Goal: Find specific page/section: Find specific page/section

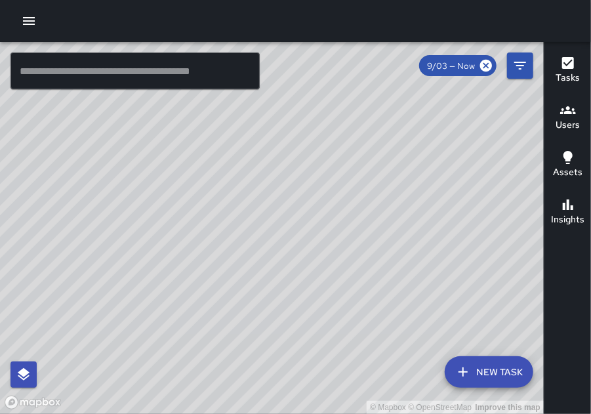
drag, startPoint x: 421, startPoint y: 194, endPoint x: 422, endPoint y: 166, distance: 27.6
click at [422, 166] on div "© Mapbox © OpenStreetMap Improve this map" at bounding box center [272, 228] width 544 height 372
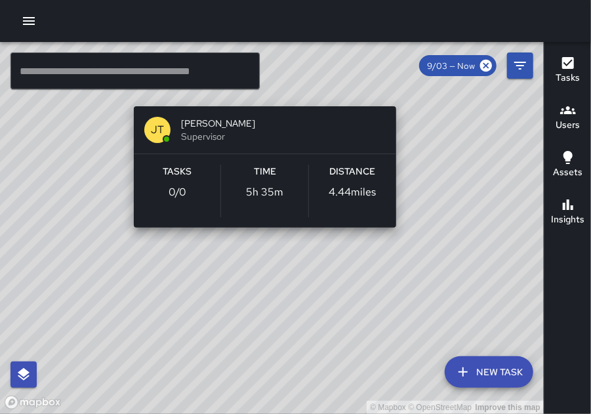
click at [264, 98] on div "© Mapbox © OpenStreetMap Improve this map JT Jessie Talo Supervisor Tasks 0 / 0…" at bounding box center [272, 228] width 544 height 372
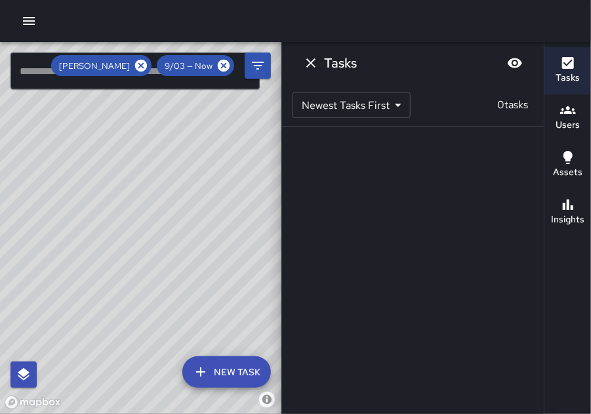
click at [358, 16] on div at bounding box center [295, 21] width 591 height 42
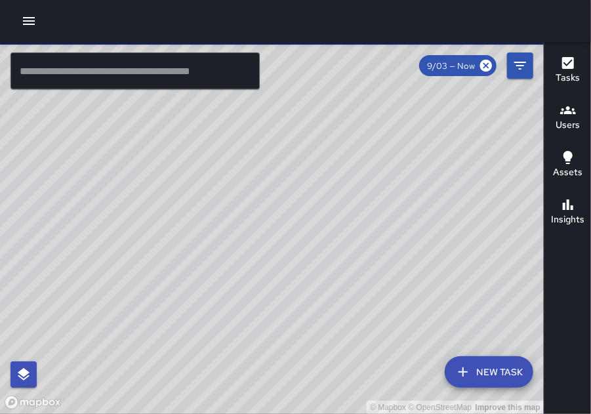
drag, startPoint x: 470, startPoint y: 266, endPoint x: 434, endPoint y: 237, distance: 46.7
click at [434, 237] on div "© Mapbox © OpenStreetMap Improve this map" at bounding box center [272, 228] width 544 height 372
drag, startPoint x: 465, startPoint y: 279, endPoint x: 384, endPoint y: 338, distance: 99.6
click at [384, 338] on div "© Mapbox © OpenStreetMap Improve this map" at bounding box center [272, 228] width 544 height 372
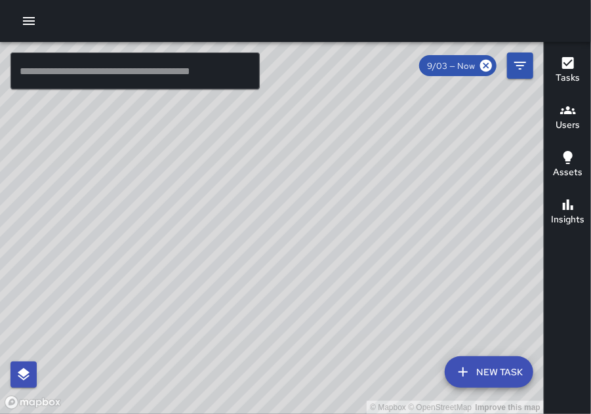
drag, startPoint x: 421, startPoint y: 262, endPoint x: 370, endPoint y: 356, distance: 106.6
click at [370, 356] on div "© Mapbox © OpenStreetMap Improve this map" at bounding box center [272, 228] width 544 height 372
drag, startPoint x: 440, startPoint y: 261, endPoint x: 352, endPoint y: 322, distance: 107.0
click at [352, 322] on div "© Mapbox © OpenStreetMap Improve this map" at bounding box center [272, 228] width 544 height 372
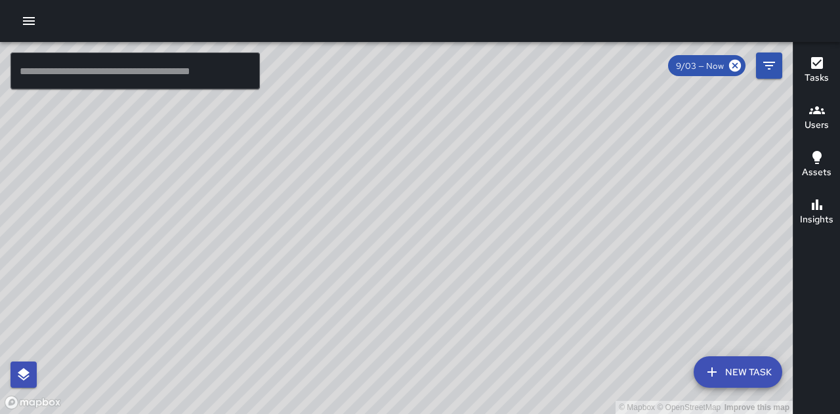
drag, startPoint x: 634, startPoint y: 294, endPoint x: 539, endPoint y: 335, distance: 102.9
click at [539, 335] on div "© Mapbox © OpenStreetMap Improve this map" at bounding box center [396, 228] width 793 height 372
drag, startPoint x: 486, startPoint y: 228, endPoint x: 571, endPoint y: 279, distance: 99.1
click at [571, 279] on div "© Mapbox © OpenStreetMap Improve this map" at bounding box center [396, 228] width 793 height 372
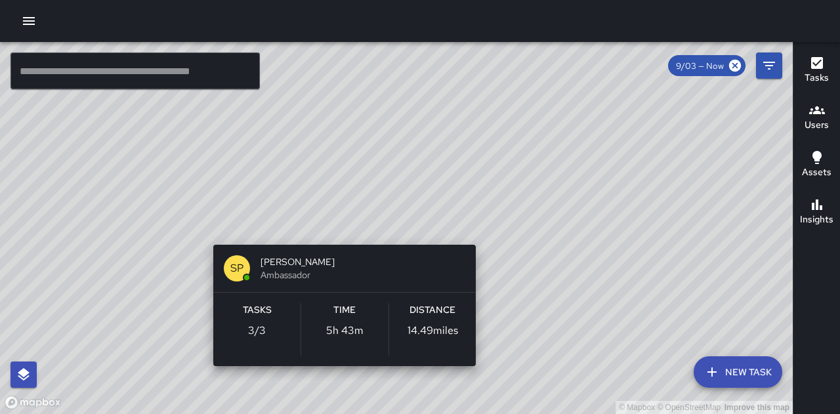
click at [339, 226] on div "© Mapbox © OpenStreetMap Improve this map SP [PERSON_NAME] Ambassador Tasks 3 /…" at bounding box center [396, 228] width 793 height 372
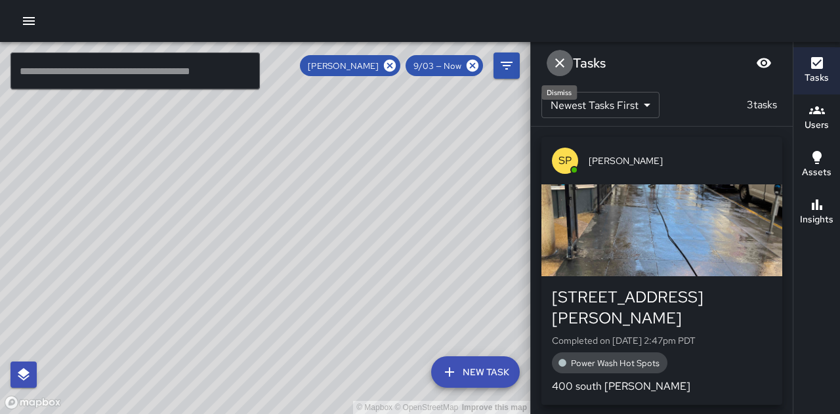
click at [554, 66] on icon "Dismiss" at bounding box center [560, 63] width 16 height 16
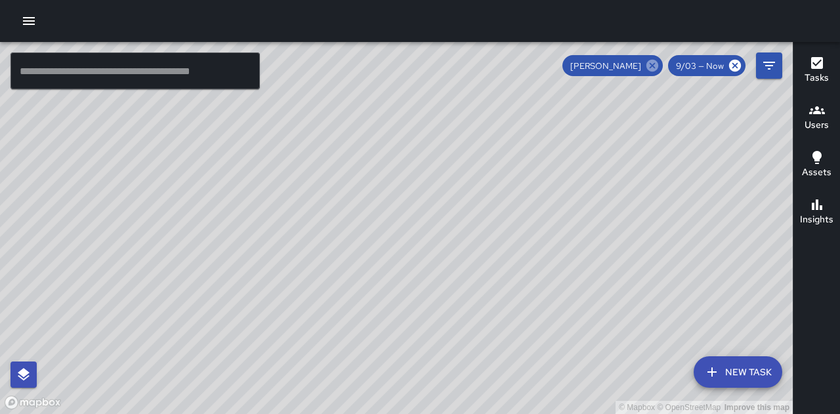
click at [651, 64] on icon at bounding box center [652, 65] width 14 height 14
drag, startPoint x: 615, startPoint y: 216, endPoint x: 584, endPoint y: 286, distance: 76.9
drag, startPoint x: 585, startPoint y: 281, endPoint x: 449, endPoint y: 302, distance: 138.2
click at [449, 303] on div "© Mapbox © OpenStreetMap Improve this map" at bounding box center [396, 228] width 793 height 372
click at [578, 308] on div "© Mapbox © OpenStreetMap Improve this map" at bounding box center [396, 228] width 793 height 372
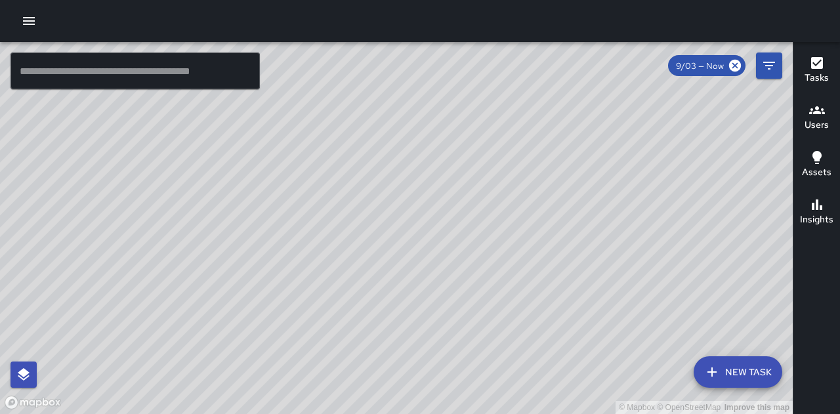
click at [577, 310] on div "© Mapbox © OpenStreetMap Improve this map" at bounding box center [396, 228] width 793 height 372
click at [570, 312] on div "© Mapbox © OpenStreetMap Improve this map" at bounding box center [396, 228] width 793 height 372
